Goal: Task Accomplishment & Management: Complete application form

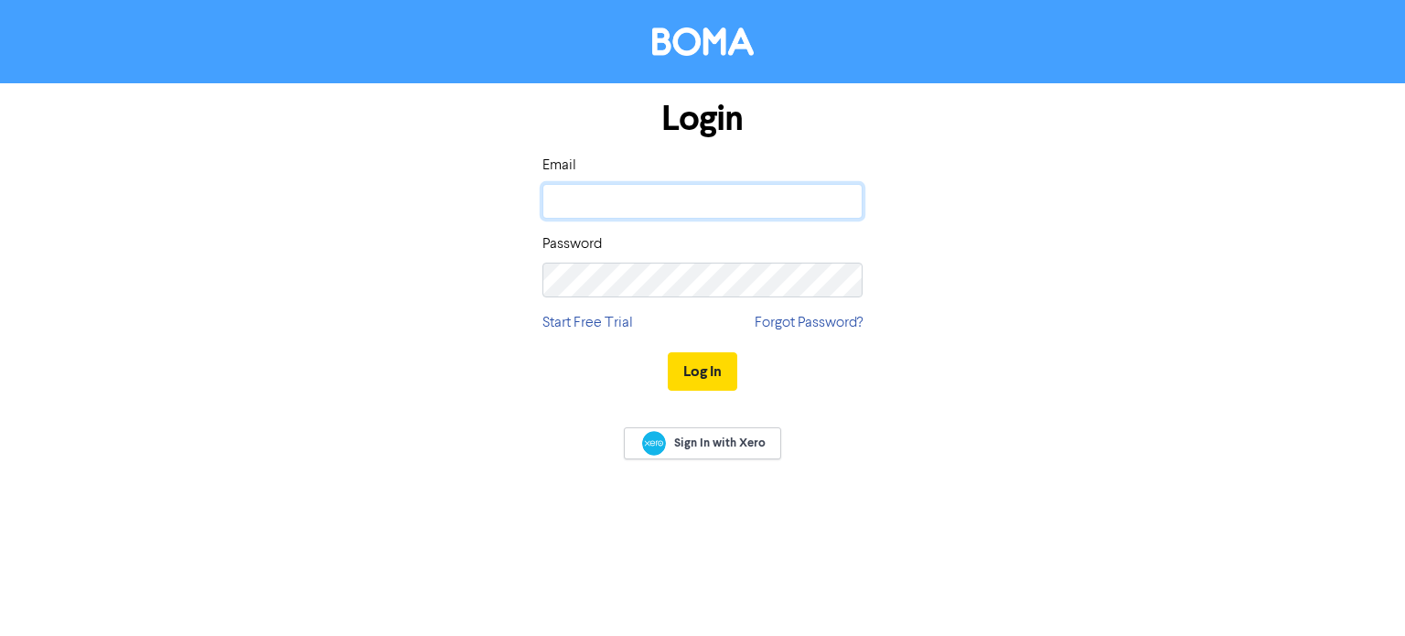
click at [637, 200] on input "email" at bounding box center [702, 201] width 320 height 35
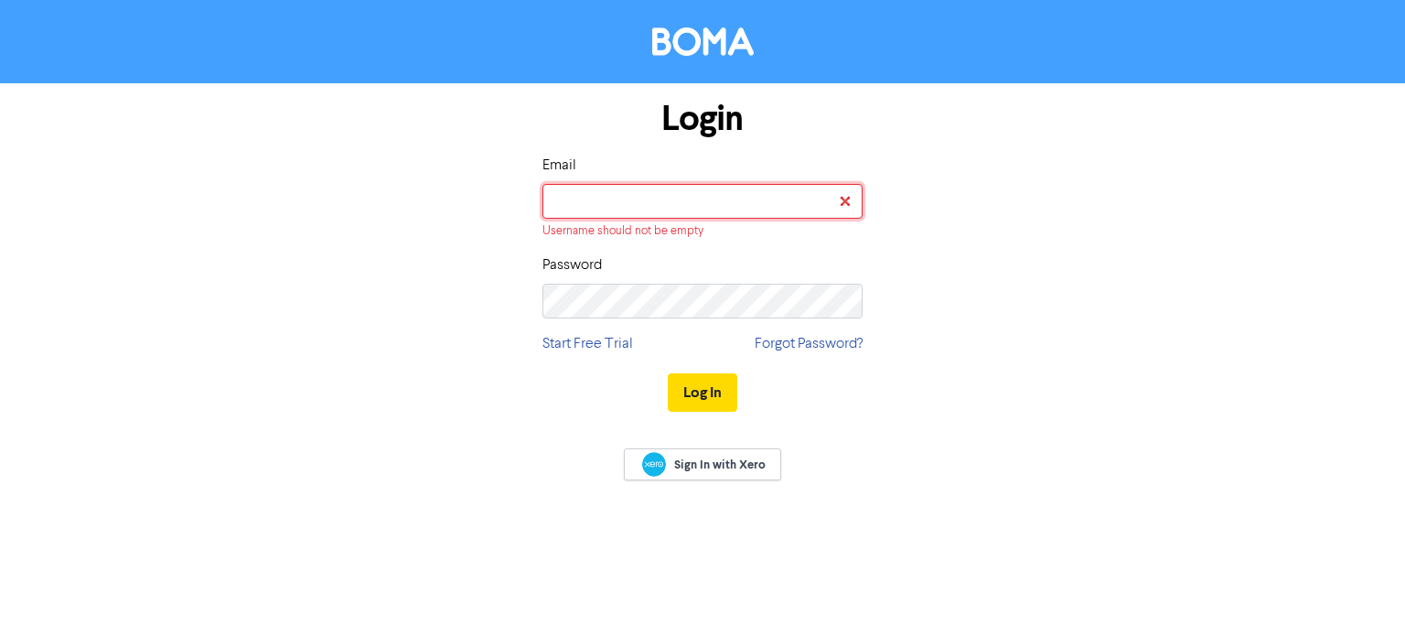
type input "[PERSON_NAME][EMAIL_ADDRESS][DOMAIN_NAME]"
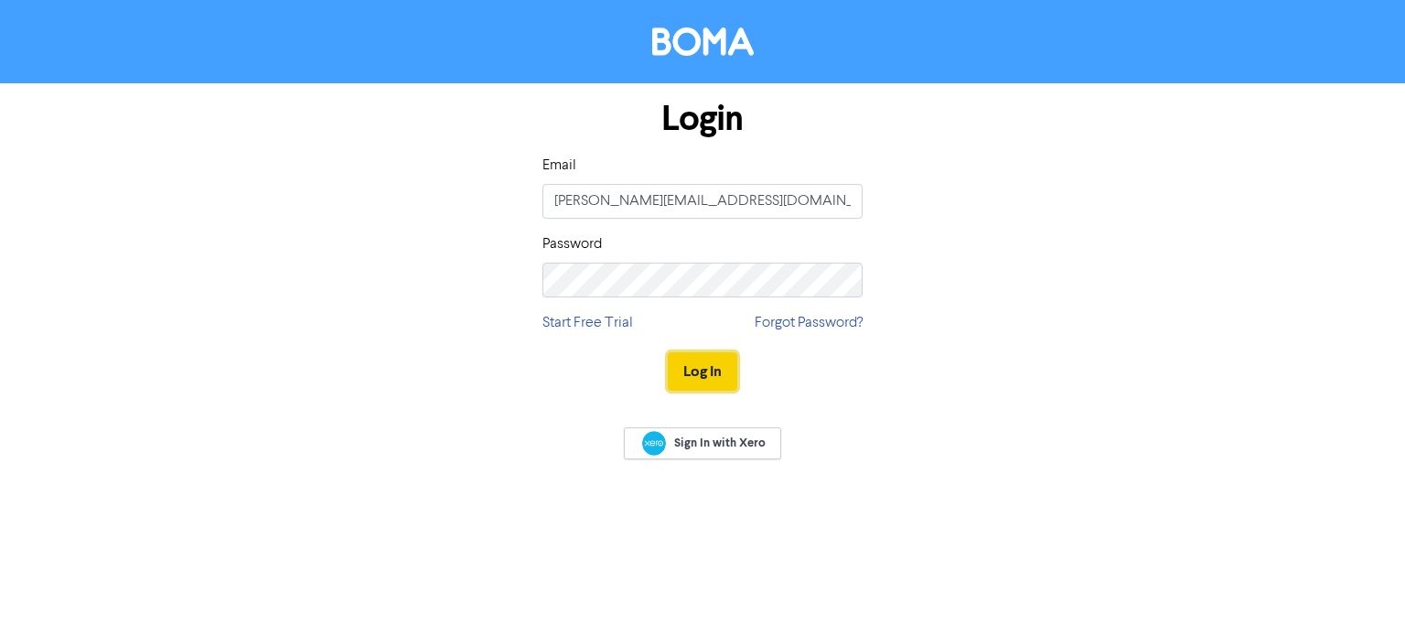
click at [724, 371] on button "Log In" at bounding box center [703, 371] width 70 height 38
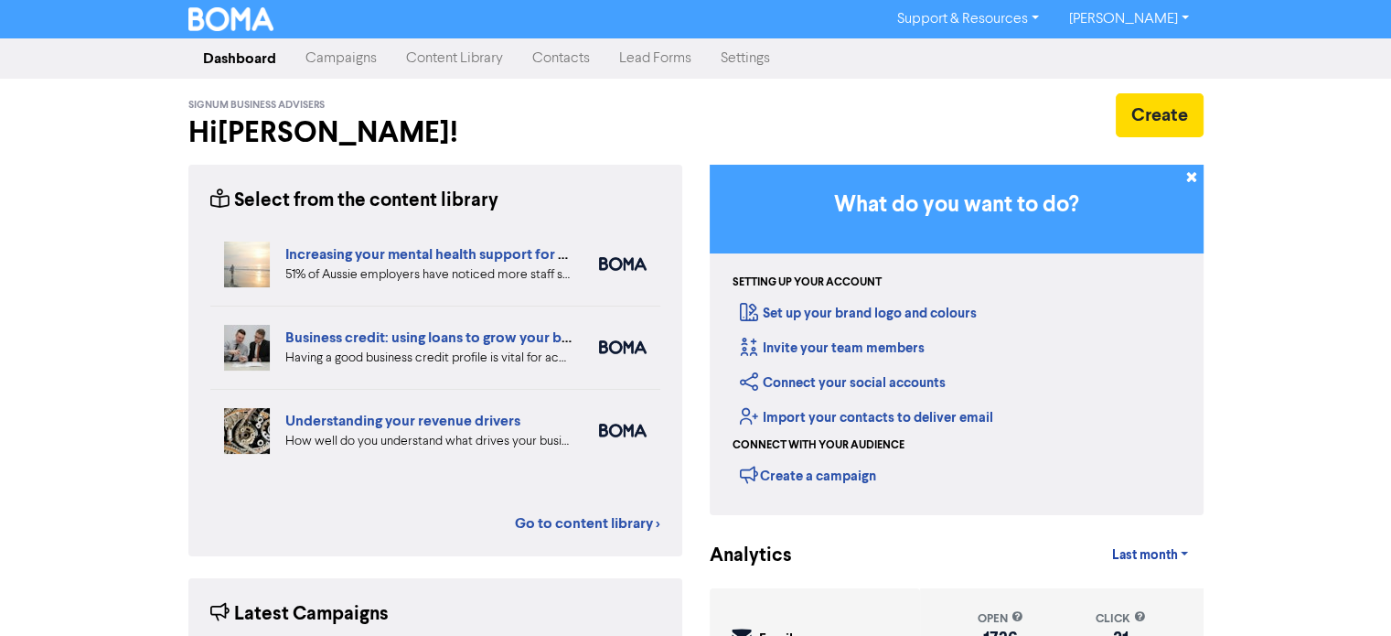
click at [444, 60] on link "Content Library" at bounding box center [455, 58] width 126 height 37
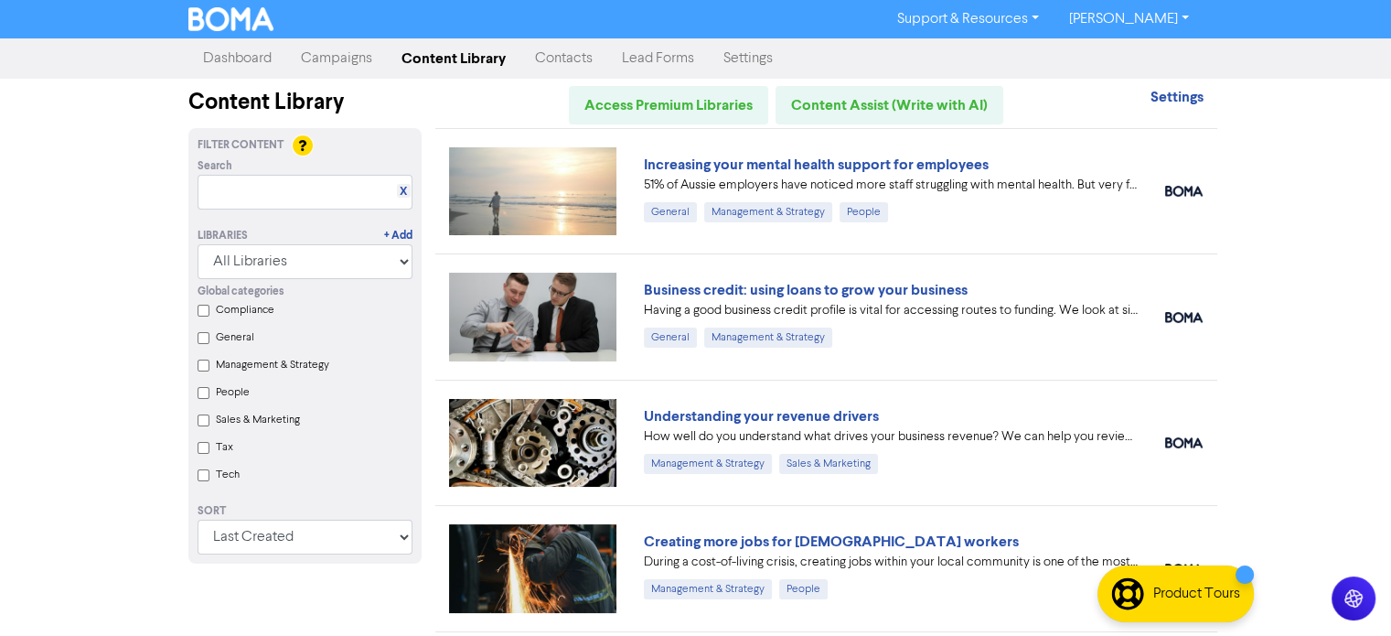
click at [329, 61] on link "Campaigns" at bounding box center [336, 58] width 101 height 37
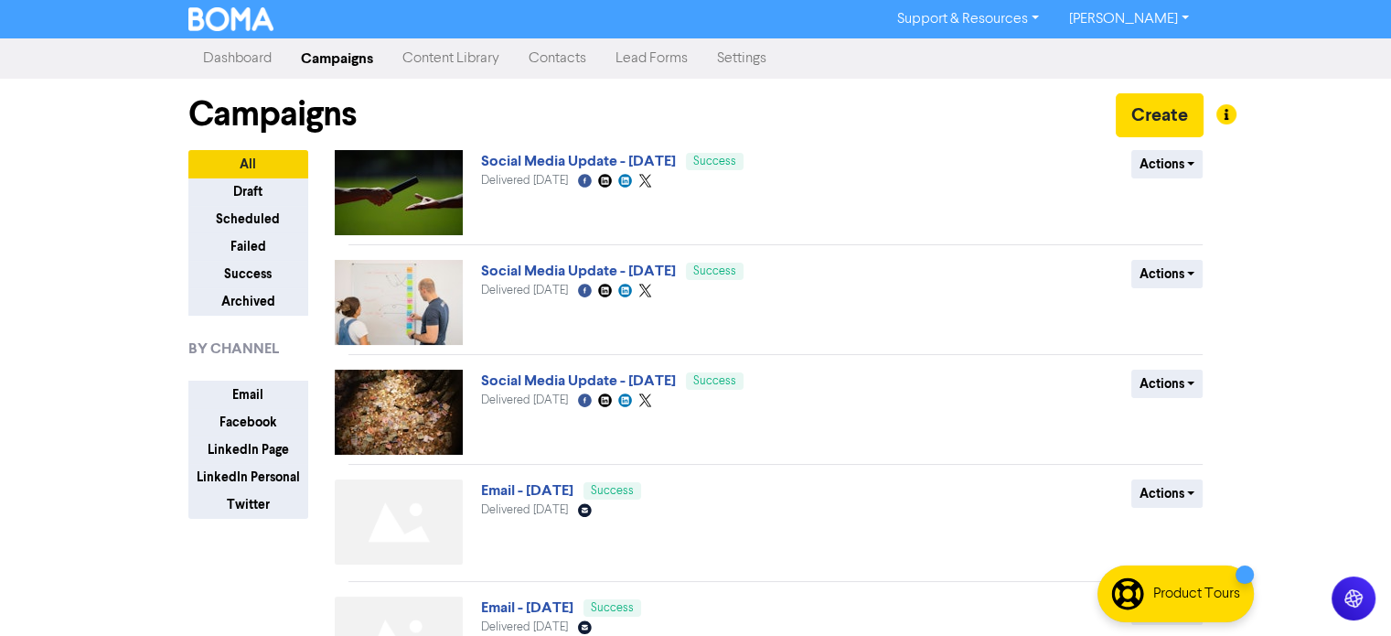
click at [586, 59] on link "Contacts" at bounding box center [557, 58] width 87 height 37
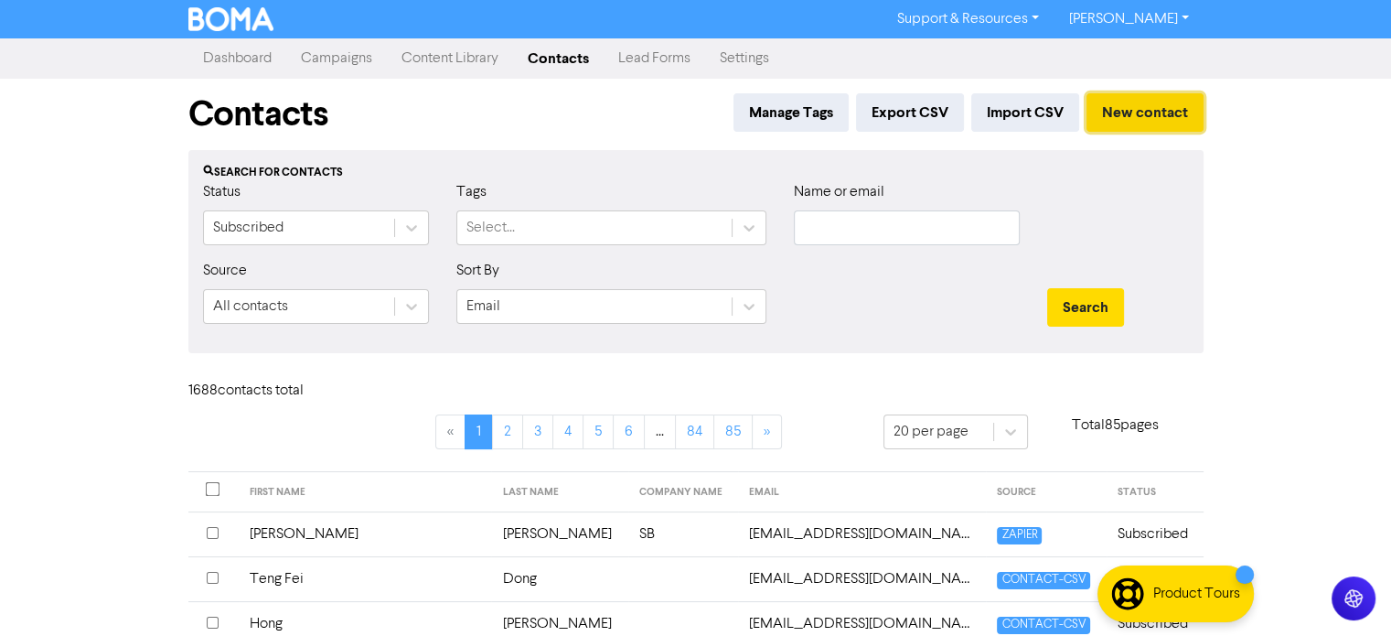
click at [1130, 100] on button "New contact" at bounding box center [1145, 112] width 117 height 38
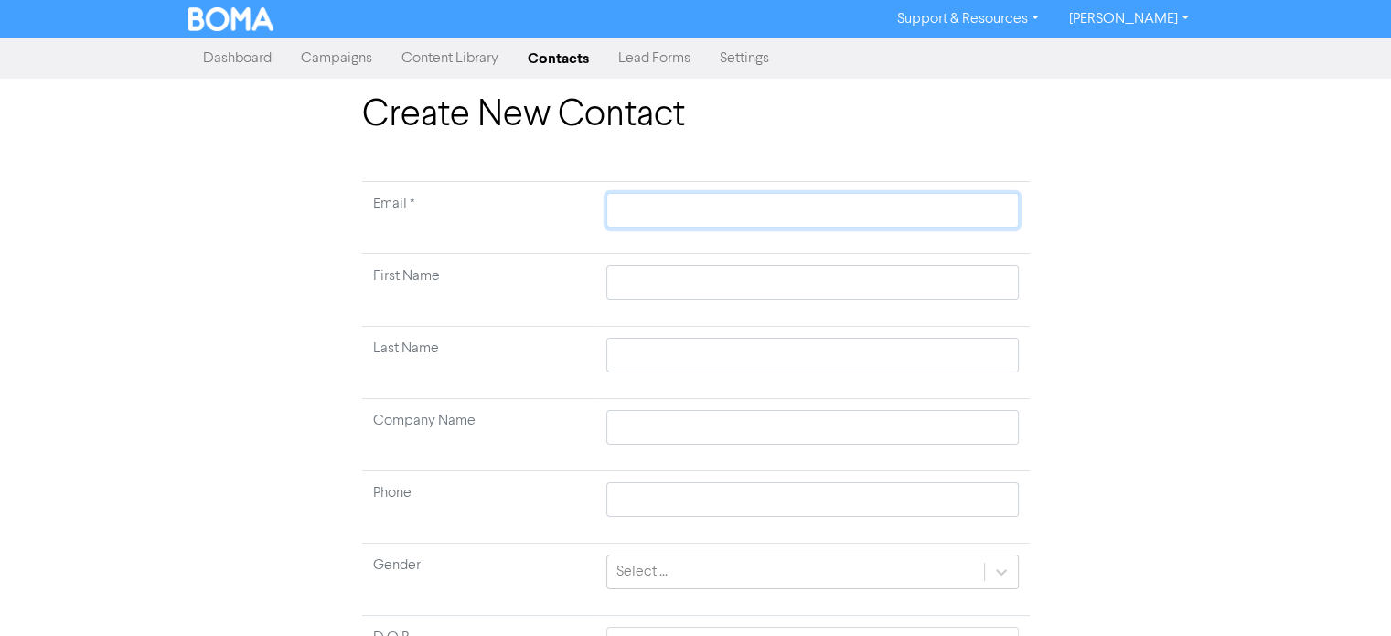
click at [660, 212] on input "text" at bounding box center [813, 210] width 412 height 35
type input "s"
type input "sa"
type input "[PERSON_NAME]"
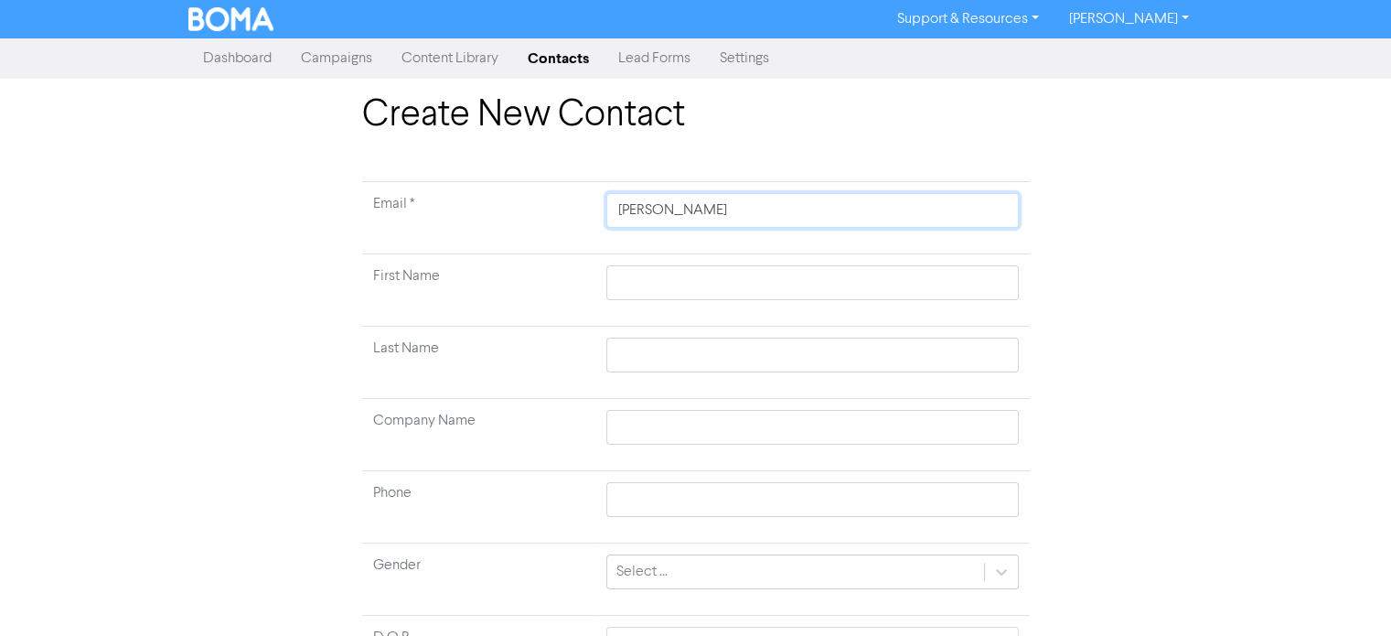
type input "[PERSON_NAME]"
type input "[PERSON_NAME]@"
type input "[PERSON_NAME]@c"
type input "[PERSON_NAME]@ca"
type input "[PERSON_NAME]@car"
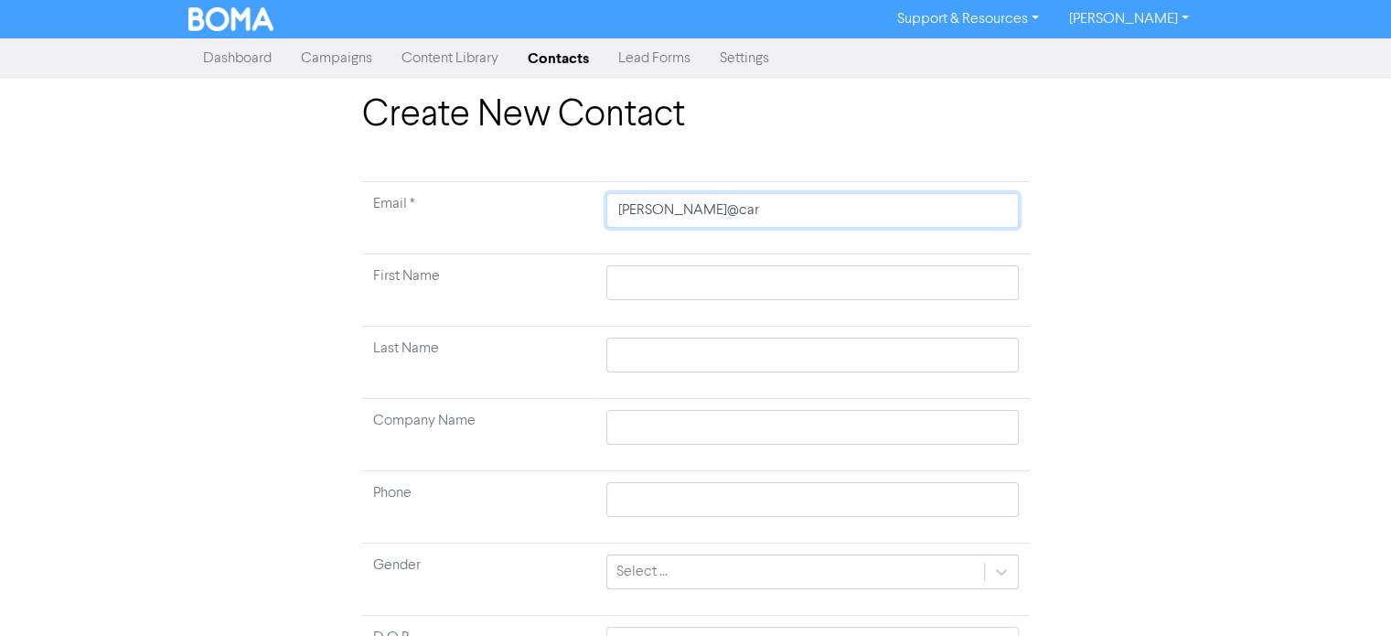
type input "[PERSON_NAME]@cart"
type input "[PERSON_NAME]"
type input "[PERSON_NAME]@[PERSON_NAME]"
type input "[PERSON_NAME]"
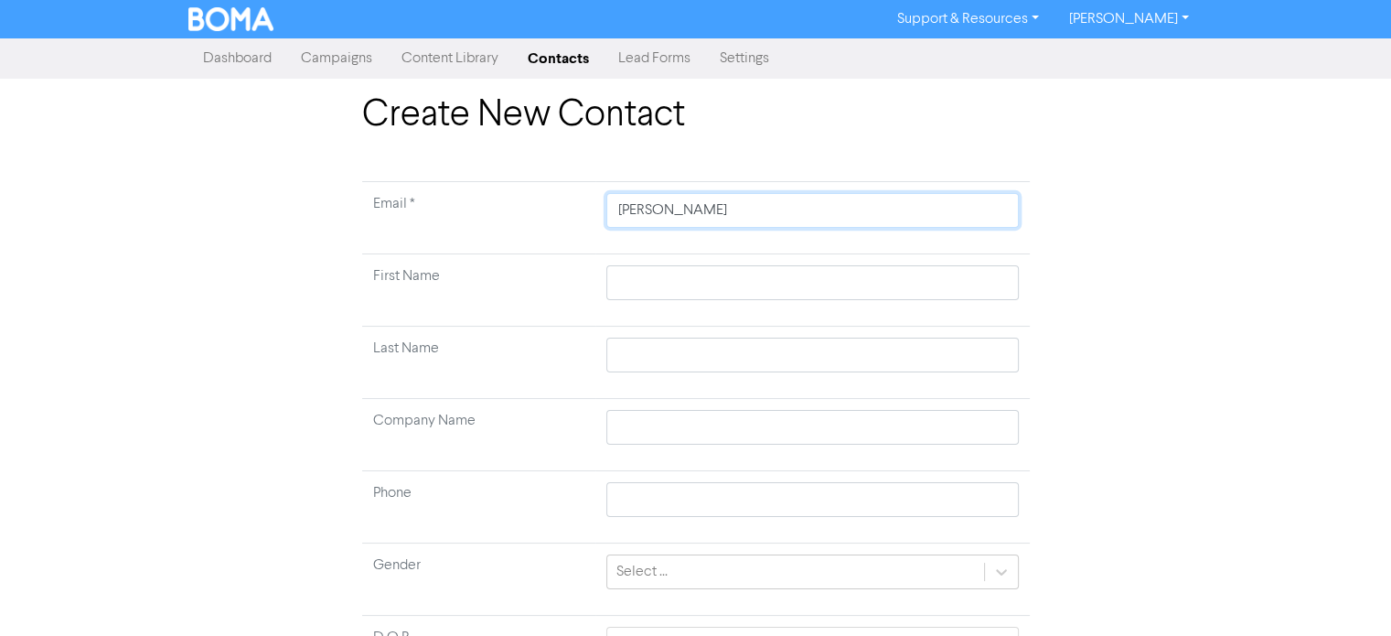
type input "[PERSON_NAME]"
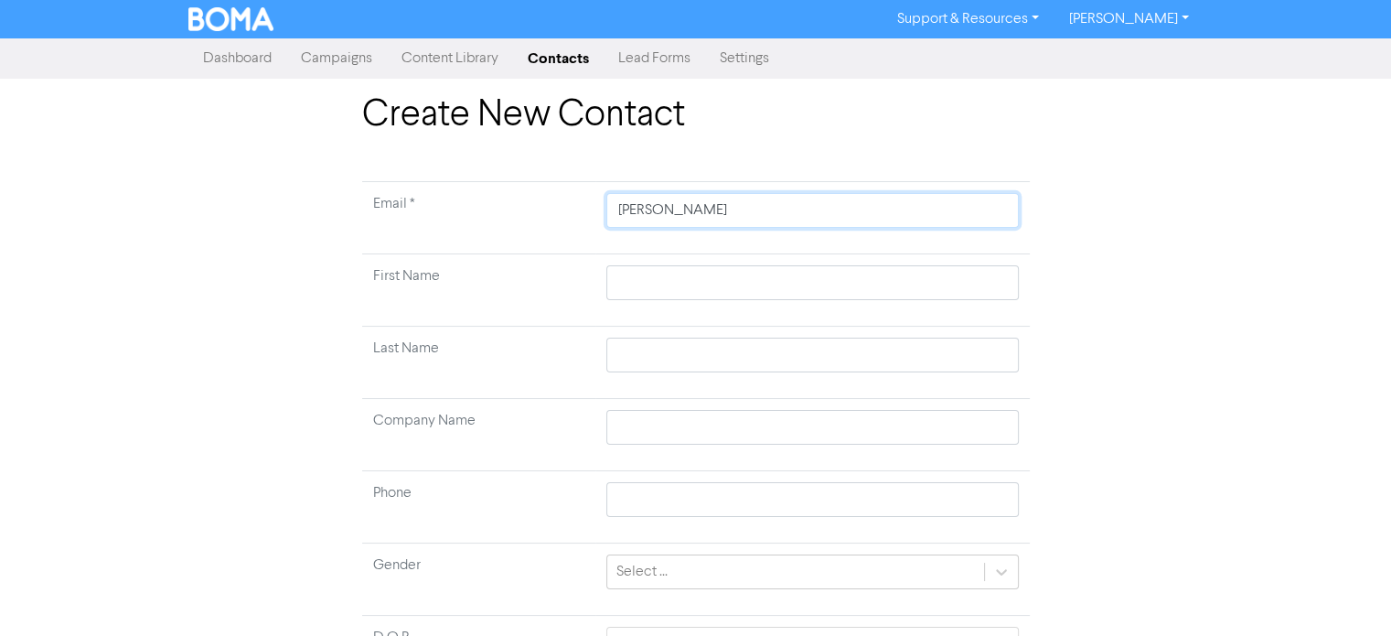
type input "[PERSON_NAME]"
type input "[PERSON_NAME]@carterfinancegr"
type input "[PERSON_NAME]@carterfinancegrp"
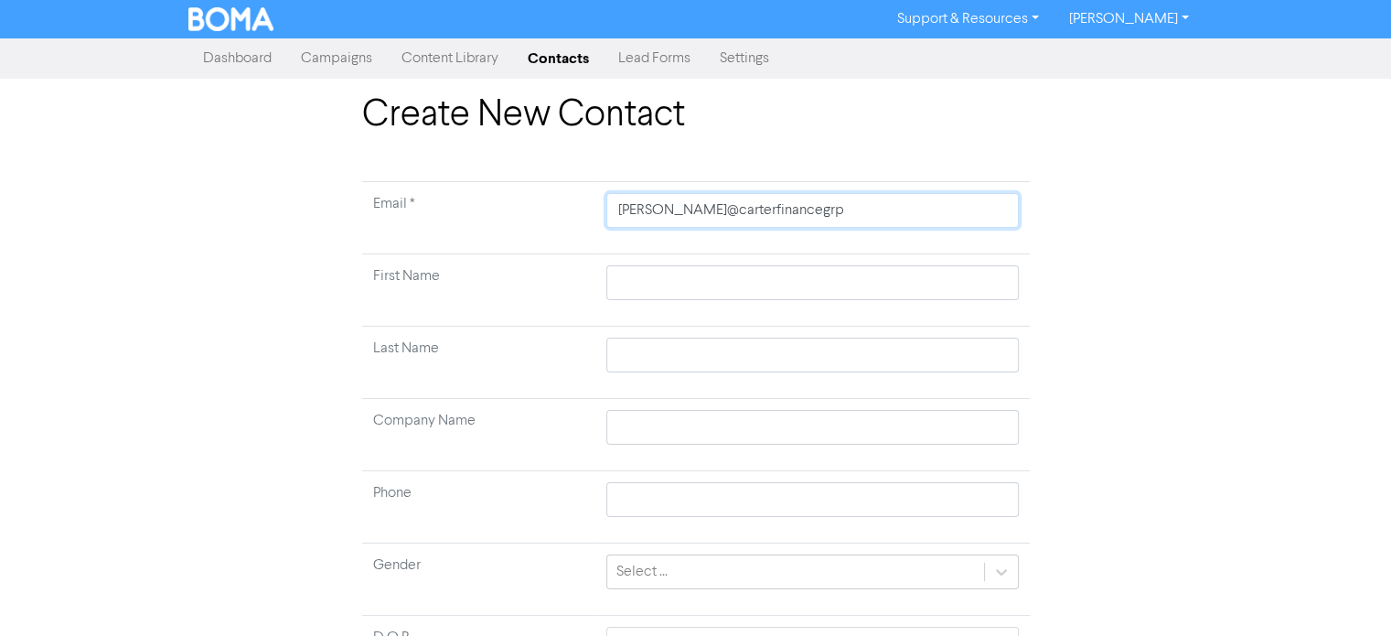
type input "[PERSON_NAME]@carterfinancegrpu"
type input "[PERSON_NAME]@carterfinancegrp"
type input "[PERSON_NAME]@carterfinancegr"
type input "[PERSON_NAME]"
type input "[PERSON_NAME]@carterfinancegrou"
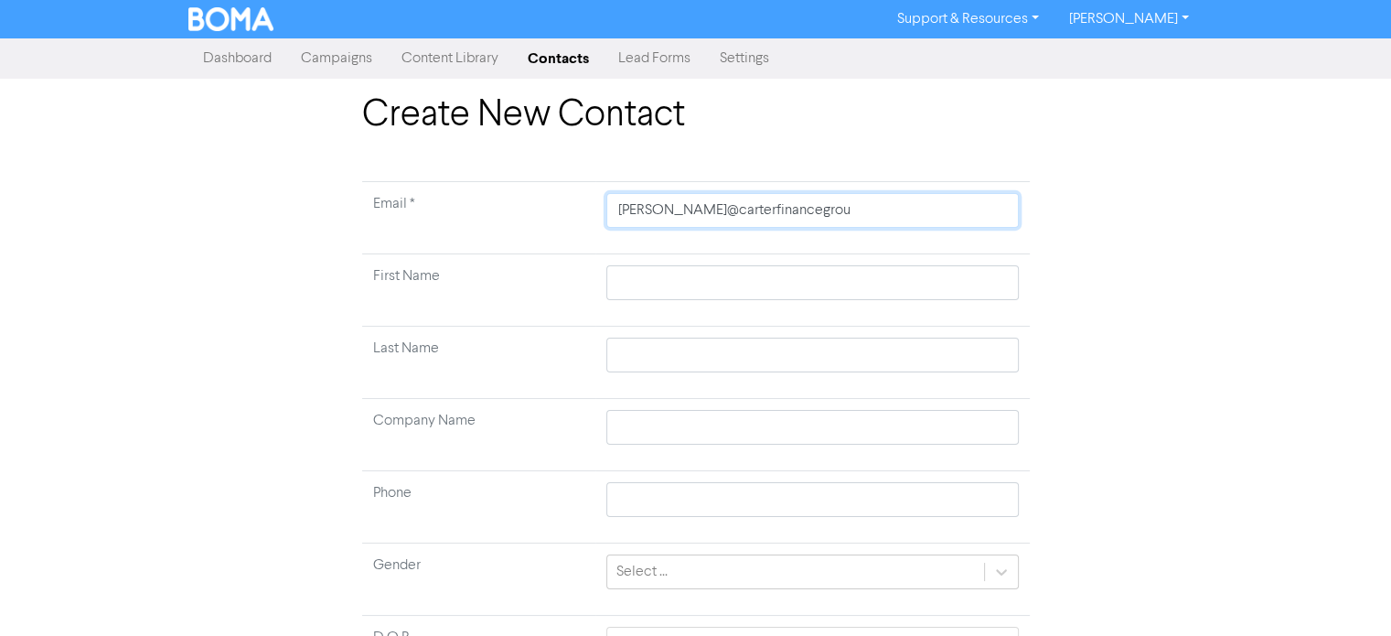
type input "[PERSON_NAME]"
type input "[PERSON_NAME]."
type input "[PERSON_NAME]"
type input "[PERSON_NAME][EMAIL_ADDRESS][DOMAIN_NAME]"
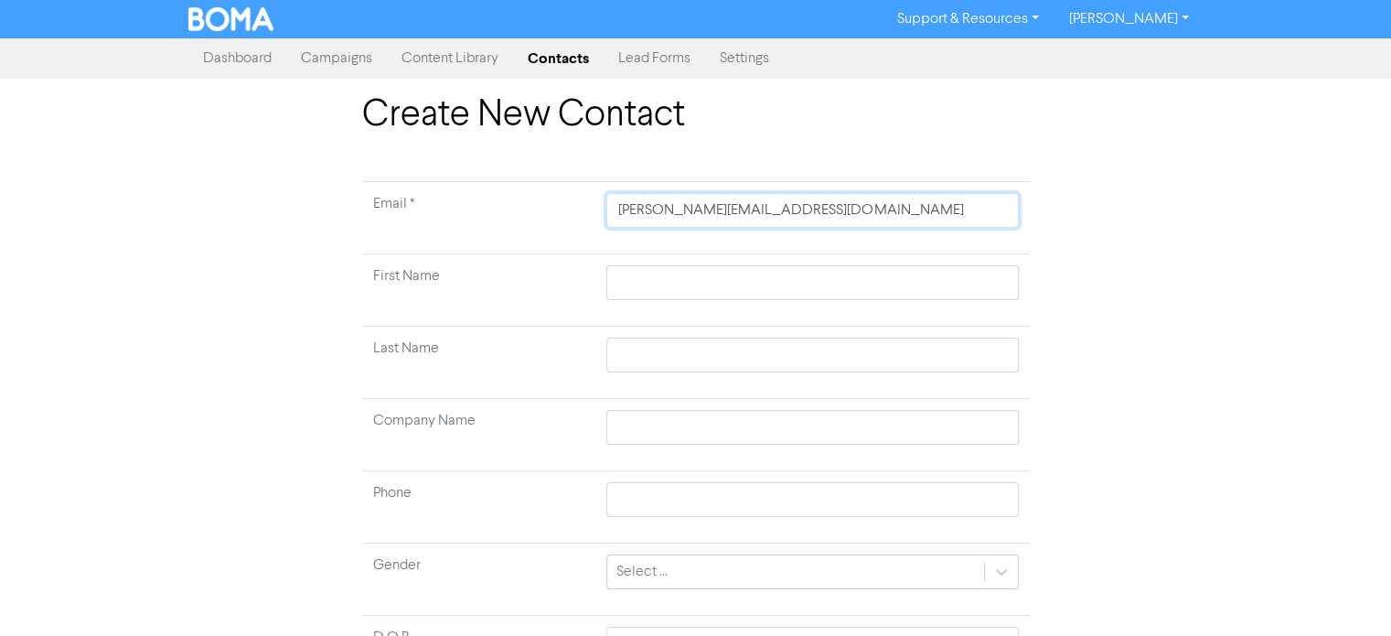
type input "[PERSON_NAME][EMAIL_ADDRESS][DOMAIN_NAME]."
type input "[PERSON_NAME]@carterfinancegroup.com.[PERSON_NAME]"
type input "[PERSON_NAME][EMAIL_ADDRESS][DOMAIN_NAME]"
type input "S"
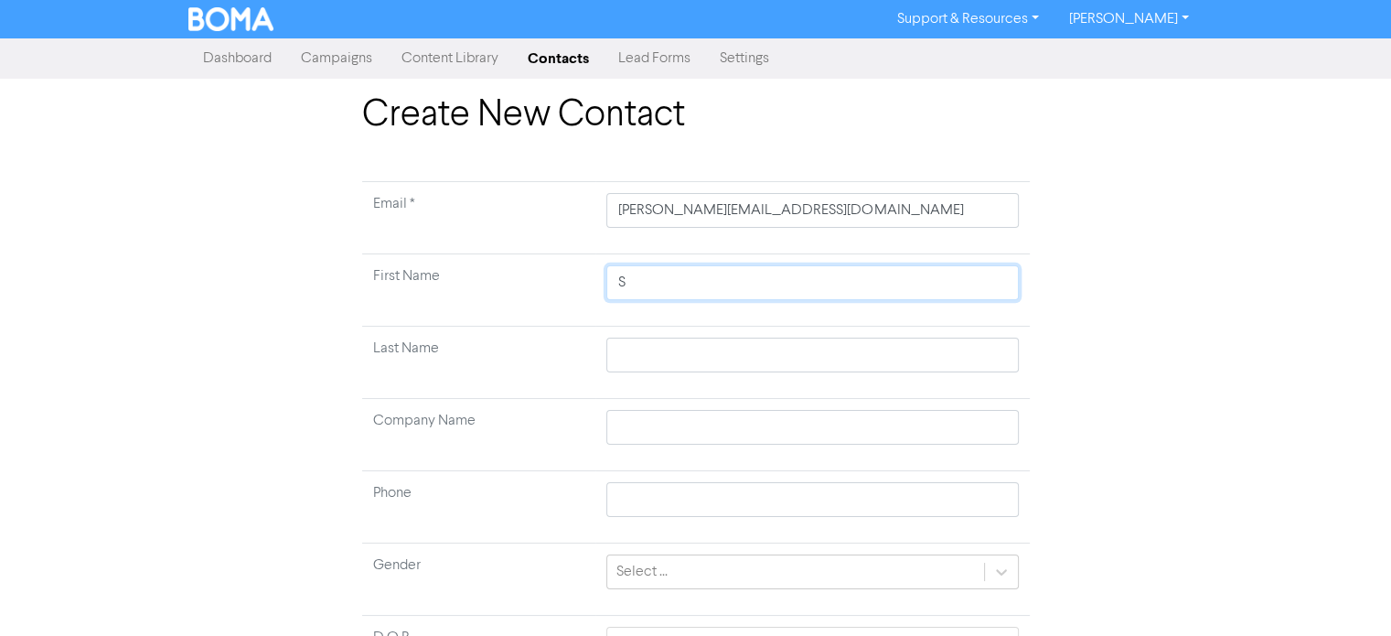
type input "Sa"
type input "[PERSON_NAME]"
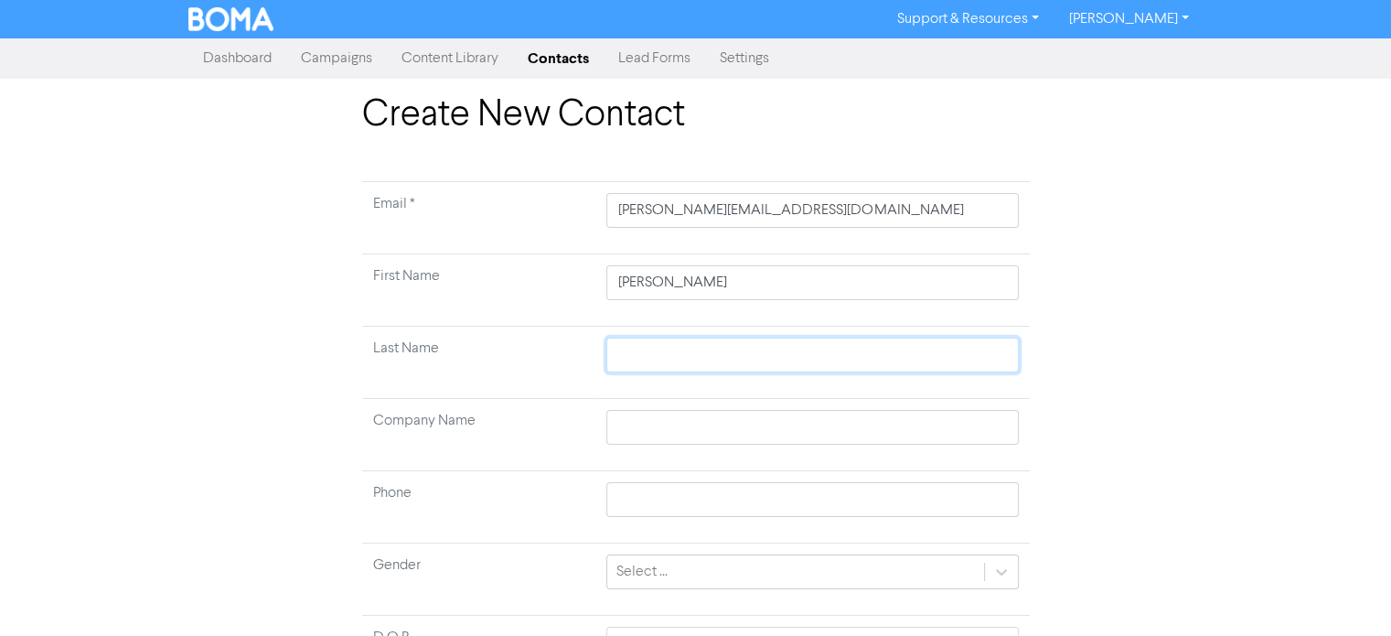
type input "C"
type input "Ca"
type input "Car"
type input "Cart"
type input "Carte"
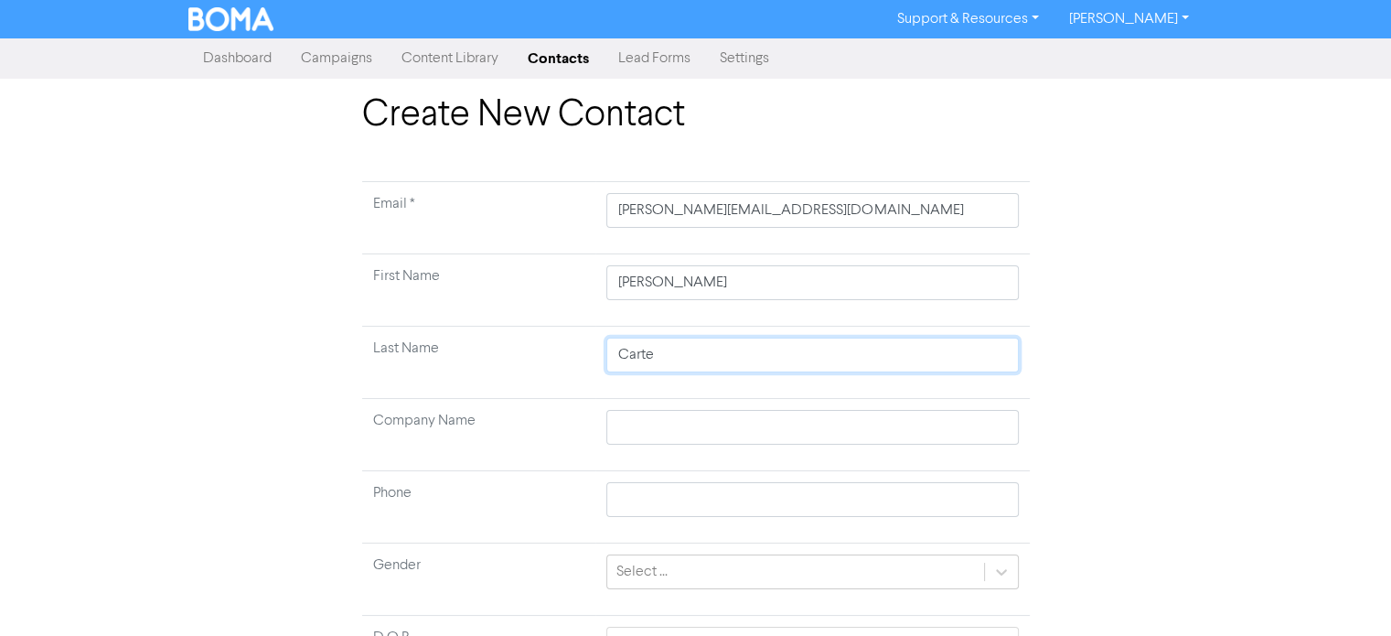
type input "[PERSON_NAME]"
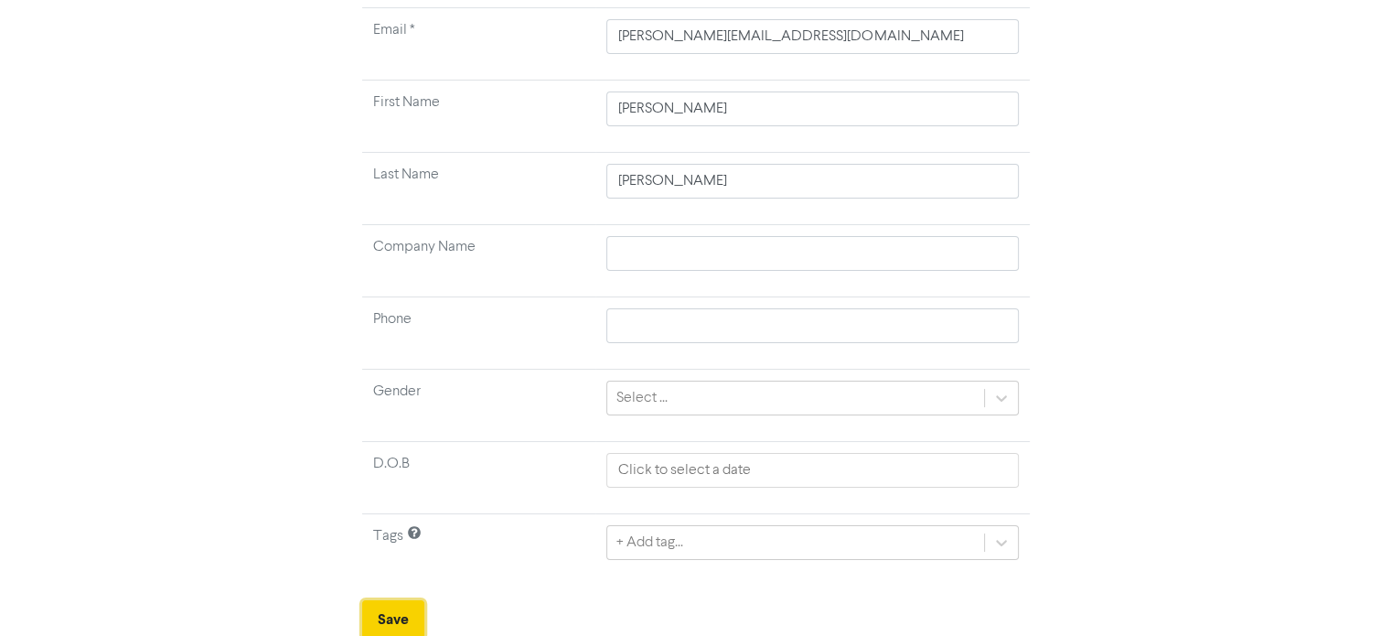
click at [397, 613] on button "Save" at bounding box center [393, 619] width 62 height 38
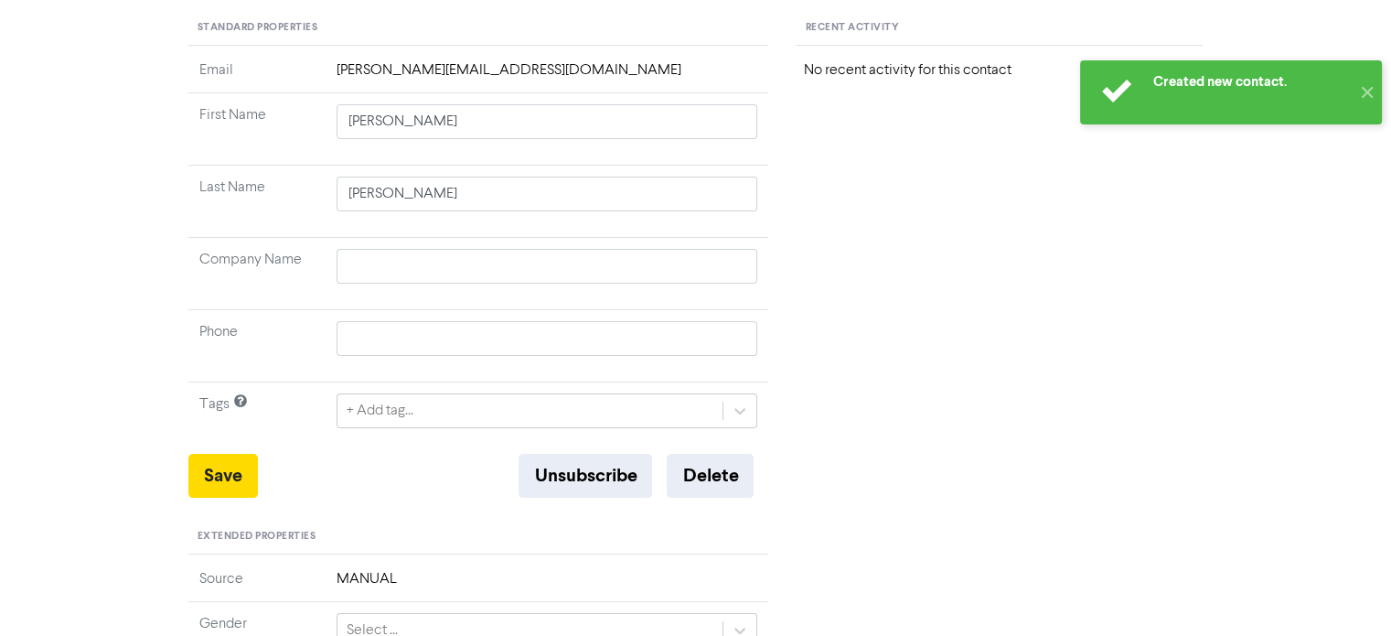
scroll to position [209, 0]
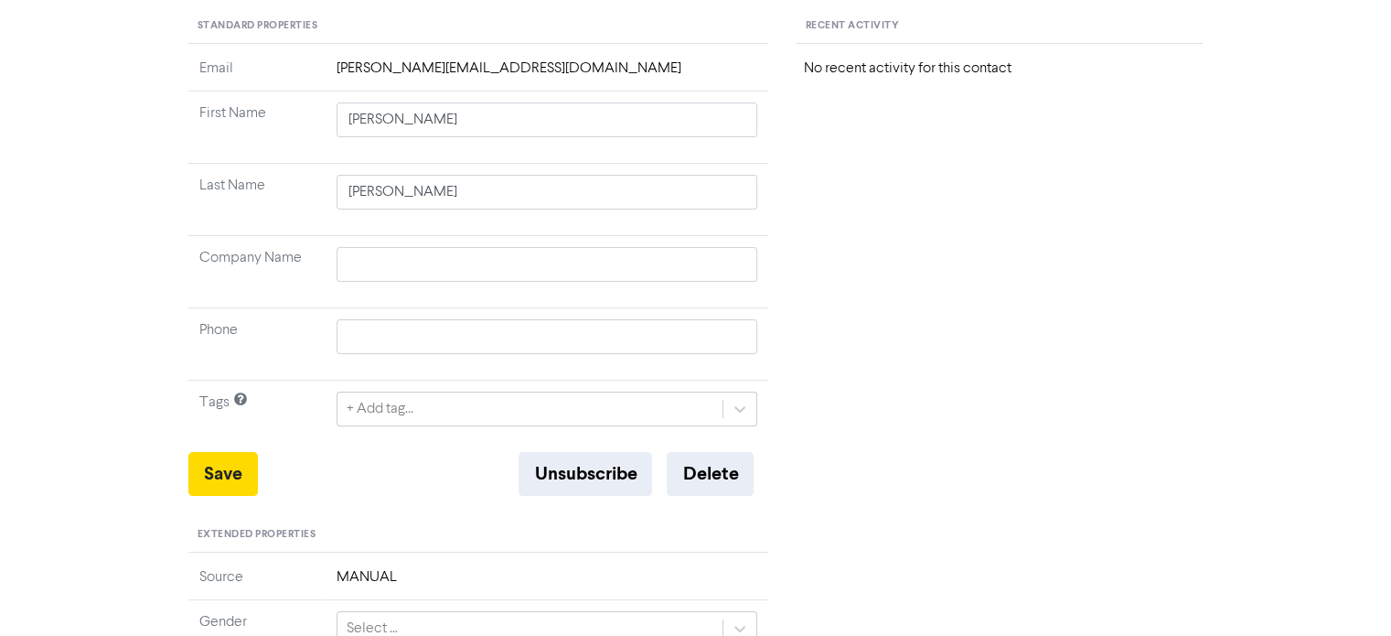
drag, startPoint x: 955, startPoint y: 393, endPoint x: 884, endPoint y: 410, distance: 73.2
click at [884, 410] on div "Recent Activity No recent activity for this contact" at bounding box center [999, 579] width 435 height 1140
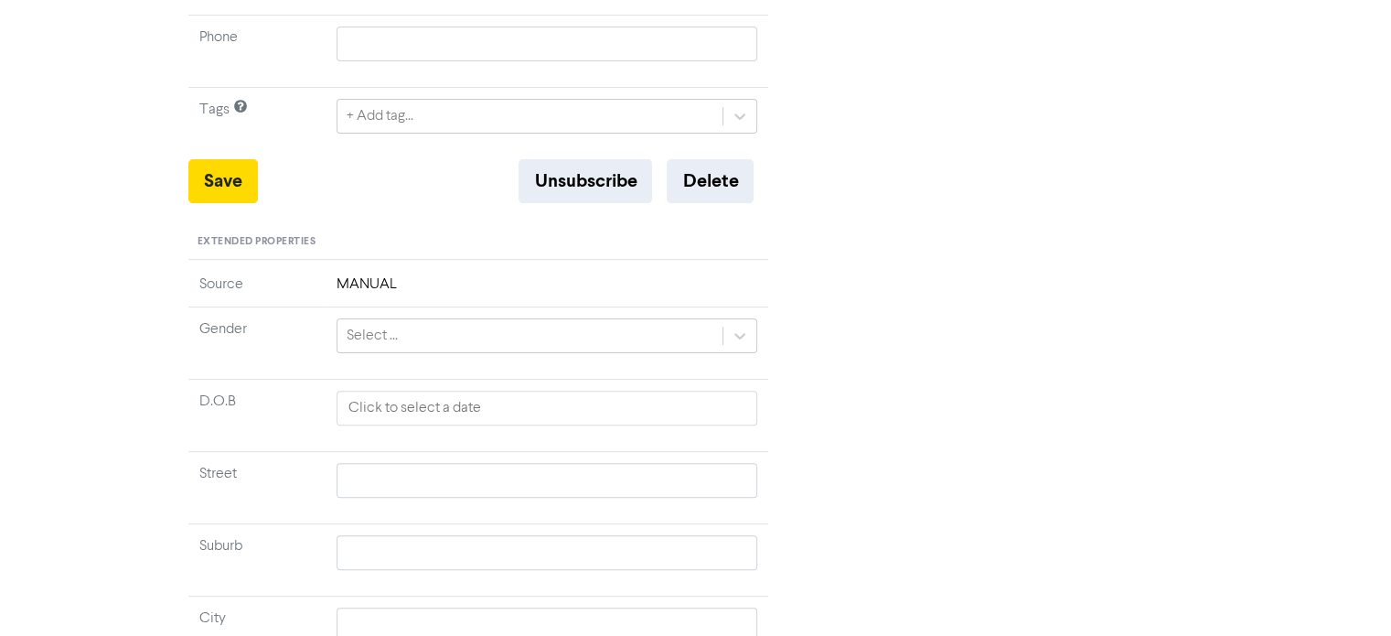
scroll to position [501, 0]
click at [884, 410] on div "Recent Activity No recent activity for this contact" at bounding box center [999, 286] width 435 height 1140
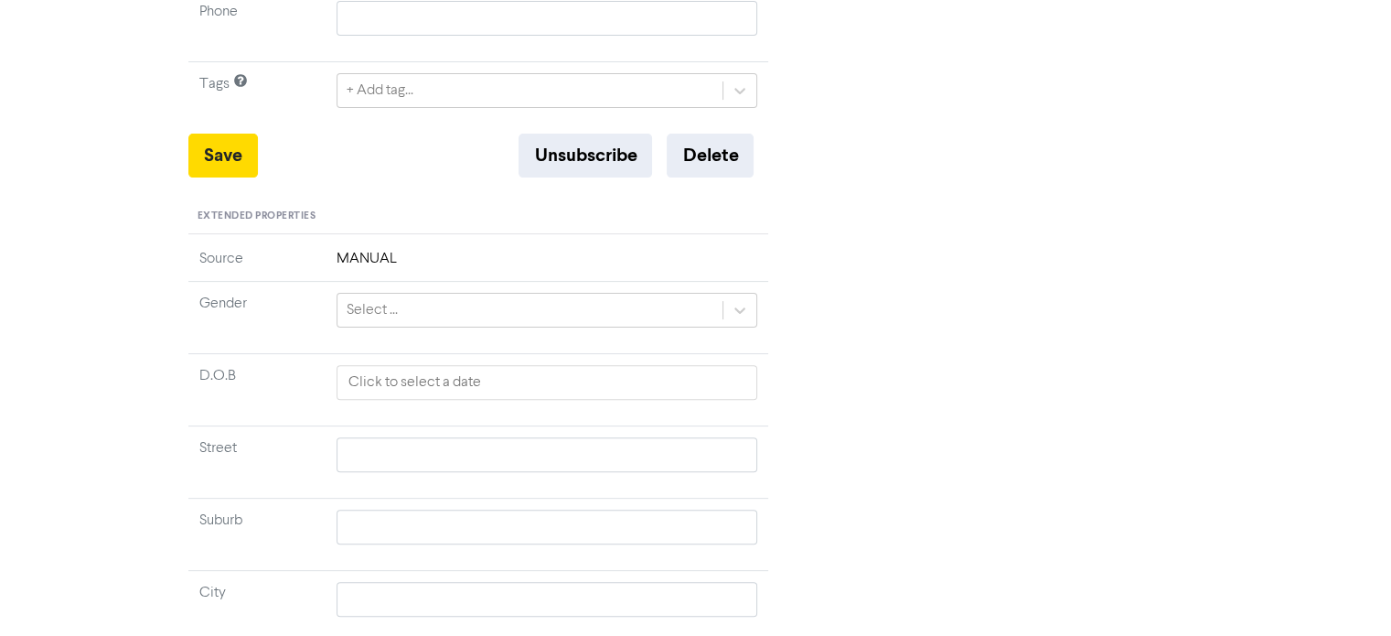
scroll to position [0, 0]
